Goal: Task Accomplishment & Management: Complete application form

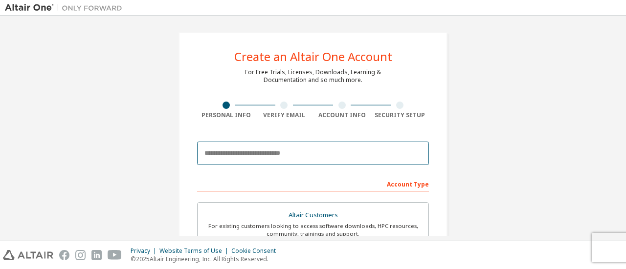
click at [273, 152] on input "email" at bounding box center [313, 153] width 232 height 23
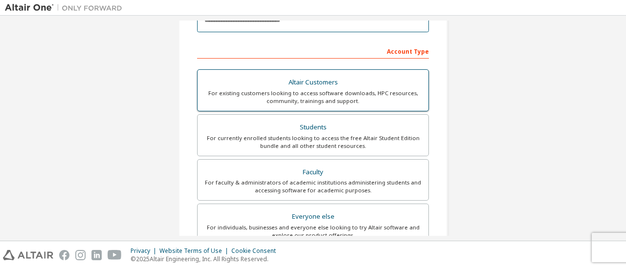
scroll to position [147, 0]
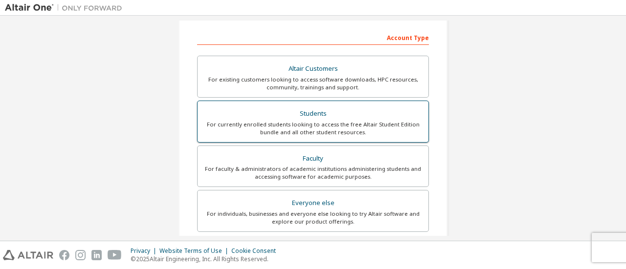
click at [309, 114] on div "Students" at bounding box center [312, 114] width 219 height 14
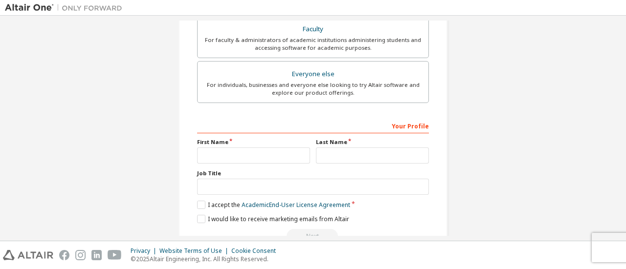
scroll to position [325, 0]
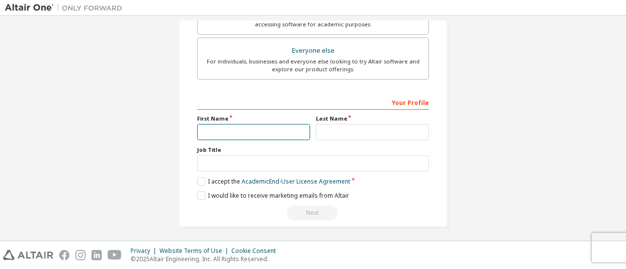
click at [221, 126] on input "text" at bounding box center [253, 132] width 113 height 16
type input "******"
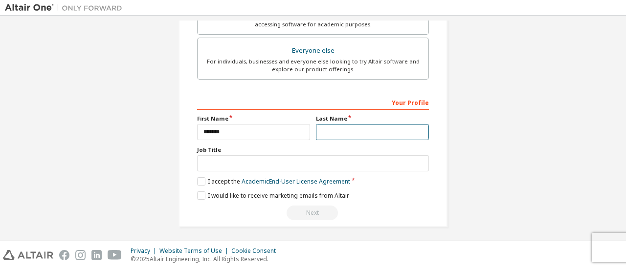
click at [320, 131] on input "text" at bounding box center [372, 132] width 113 height 16
type input "*****"
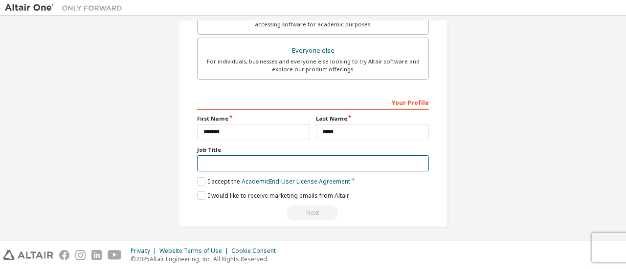
click at [275, 159] on input "text" at bounding box center [313, 163] width 232 height 16
type input "*******"
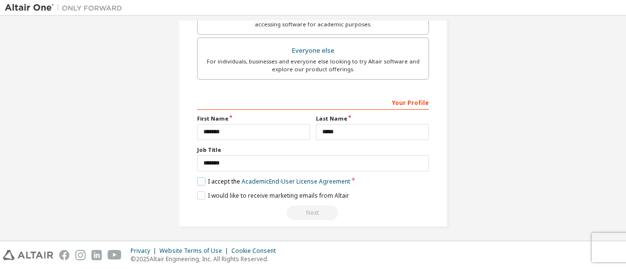
click at [198, 177] on label "I accept the Academic End-User License Agreement" at bounding box center [273, 181] width 153 height 8
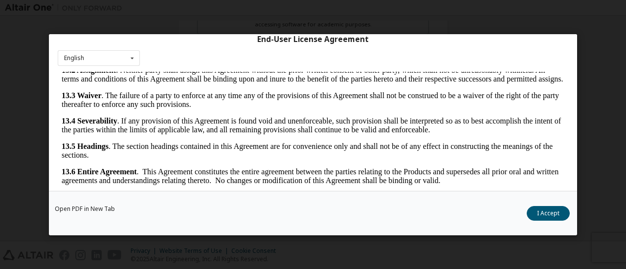
scroll to position [45, 0]
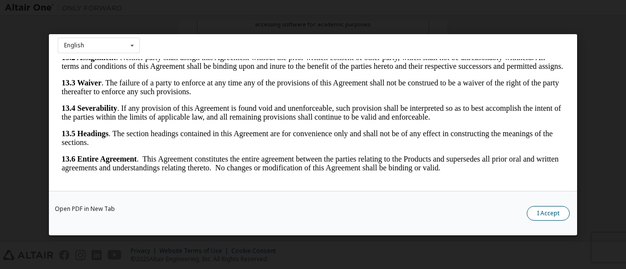
click at [554, 210] on button "I Accept" at bounding box center [547, 213] width 43 height 15
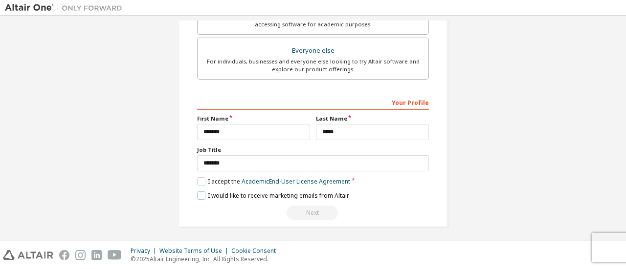
click at [203, 193] on label "I would like to receive marketing emails from Altair" at bounding box center [273, 196] width 152 height 8
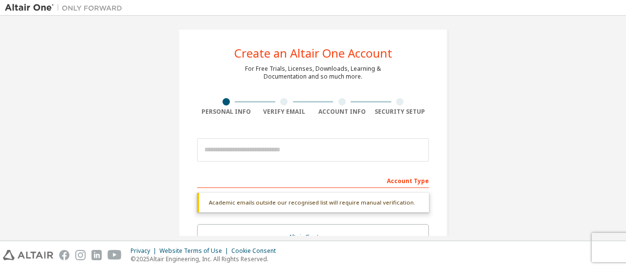
scroll to position [0, 0]
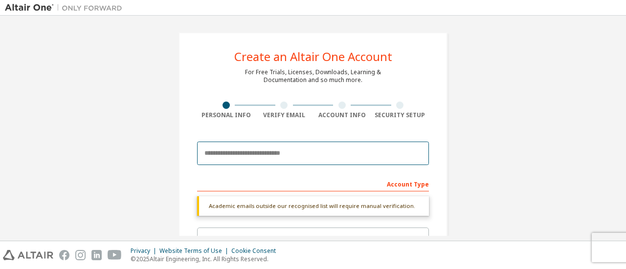
click at [247, 156] on input "email" at bounding box center [313, 153] width 232 height 23
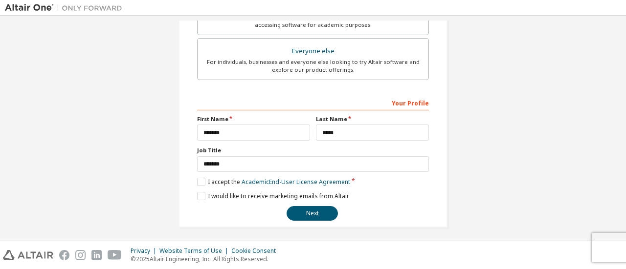
scroll to position [299, 0]
type input "**********"
click at [202, 195] on label "I would like to receive marketing emails from Altair" at bounding box center [273, 196] width 152 height 8
click at [306, 209] on button "Next" at bounding box center [311, 213] width 51 height 15
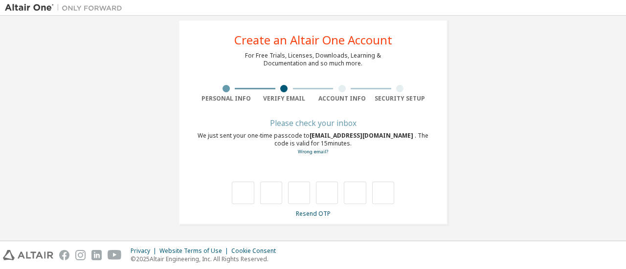
type input "*"
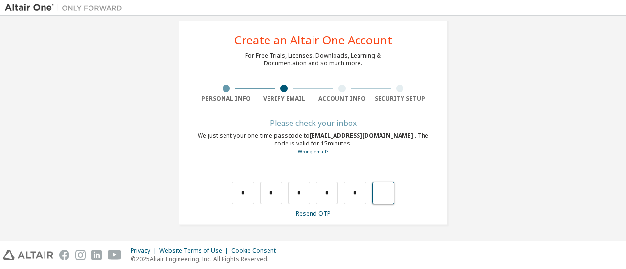
type input "*"
